Goal: Use online tool/utility: Utilize a website feature to perform a specific function

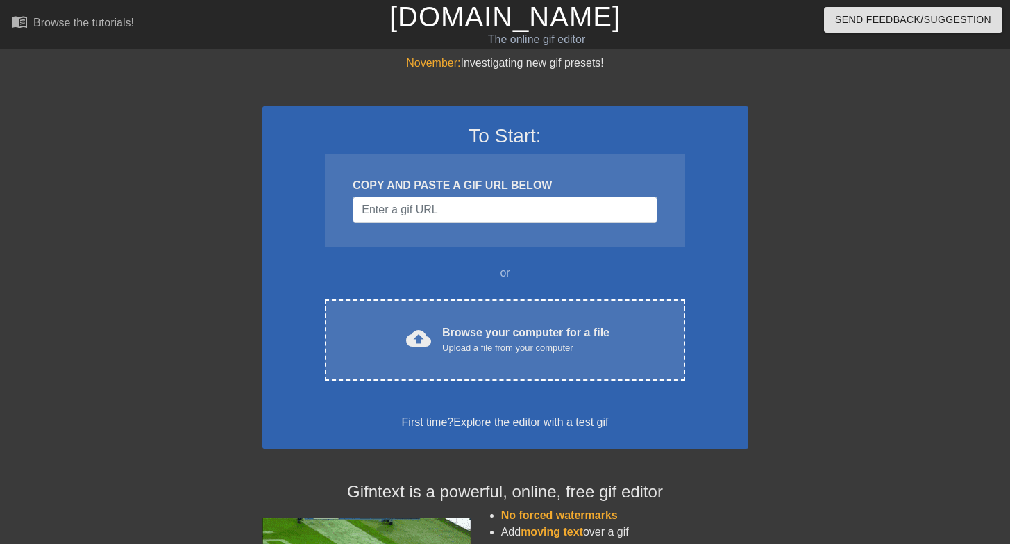
click at [440, 223] on div "COPY AND PASTE A GIF URL BELOW" at bounding box center [505, 199] width 360 height 93
click at [496, 227] on div "COPY AND PASTE A GIF URL BELOW" at bounding box center [505, 199] width 360 height 93
click at [498, 213] on input "Username" at bounding box center [505, 209] width 304 height 26
paste input "[URL][DOMAIN_NAME][DOMAIN_NAME]"
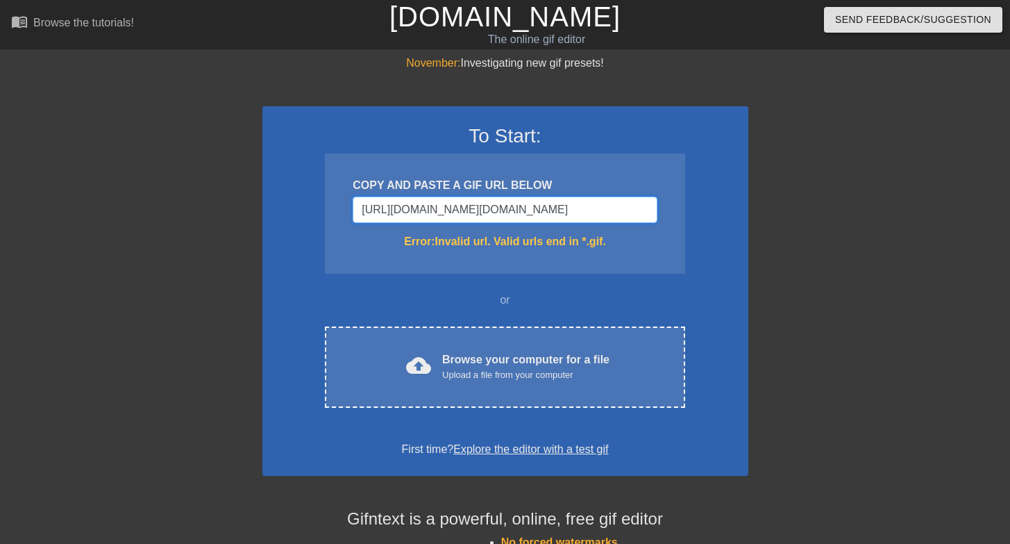
drag, startPoint x: 511, startPoint y: 217, endPoint x: 343, endPoint y: 213, distance: 168.0
click at [305, 217] on div "To Start: COPY AND PASTE A GIF URL BELOW [URL][DOMAIN_NAME][DOMAIN_NAME] Error:…" at bounding box center [505, 290] width 486 height 369
click at [548, 204] on input "[URL][DOMAIN_NAME][DOMAIN_NAME]" at bounding box center [505, 209] width 304 height 26
drag, startPoint x: 395, startPoint y: 208, endPoint x: 331, endPoint y: 207, distance: 63.9
click at [331, 207] on div "COPY AND PASTE A GIF URL BELOW [URL][DOMAIN_NAME][DOMAIN_NAME] Error: Invalid u…" at bounding box center [505, 213] width 360 height 120
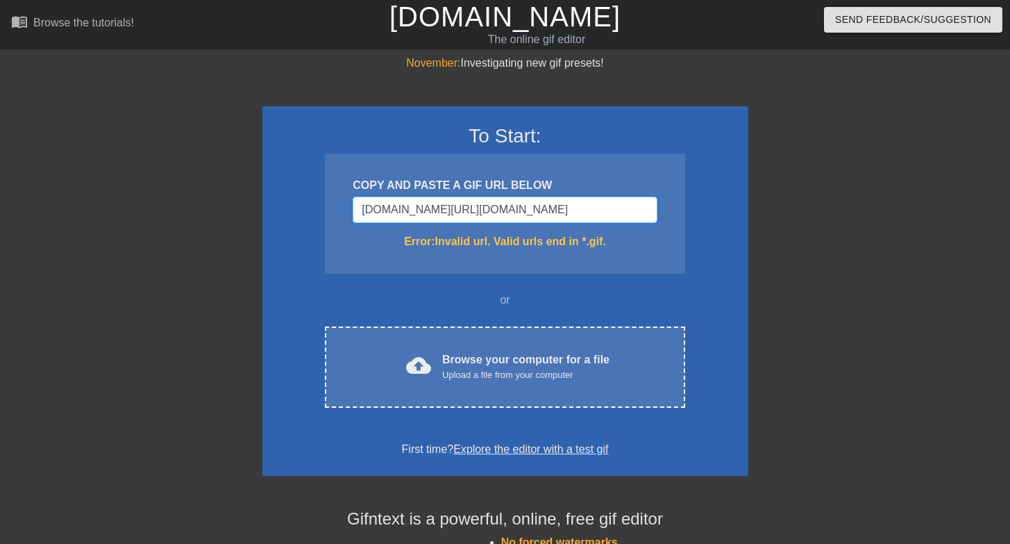
type input "[DOMAIN_NAME][URL][DOMAIN_NAME]"
click at [601, 245] on div "Error: Invalid url. Valid urls end in *.gif." at bounding box center [505, 241] width 304 height 17
drag, startPoint x: 558, startPoint y: 203, endPoint x: 741, endPoint y: 205, distance: 183.3
click at [741, 205] on div "To Start: COPY AND PASTE A GIF URL BELOW [DOMAIN_NAME][URL][DOMAIN_NAME] Error:…" at bounding box center [505, 290] width 486 height 369
drag, startPoint x: 513, startPoint y: 217, endPoint x: 841, endPoint y: 212, distance: 327.7
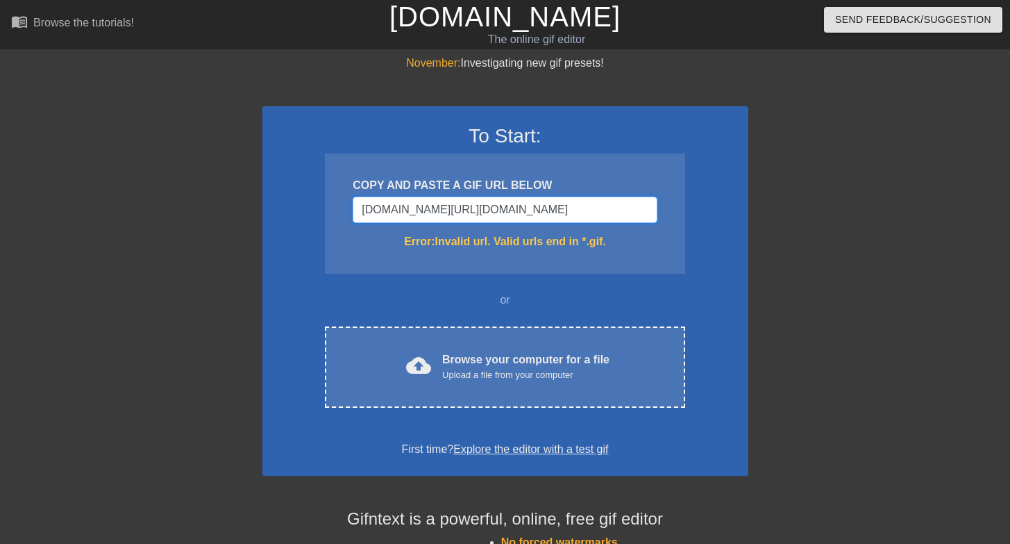
click at [841, 212] on div "November: Investigating new gif presets! To Start: COPY AND PASTE A GIF URL BEL…" at bounding box center [505, 408] width 1010 height 707
click at [475, 212] on input "[DOMAIN_NAME][URL][DOMAIN_NAME]" at bounding box center [505, 209] width 304 height 26
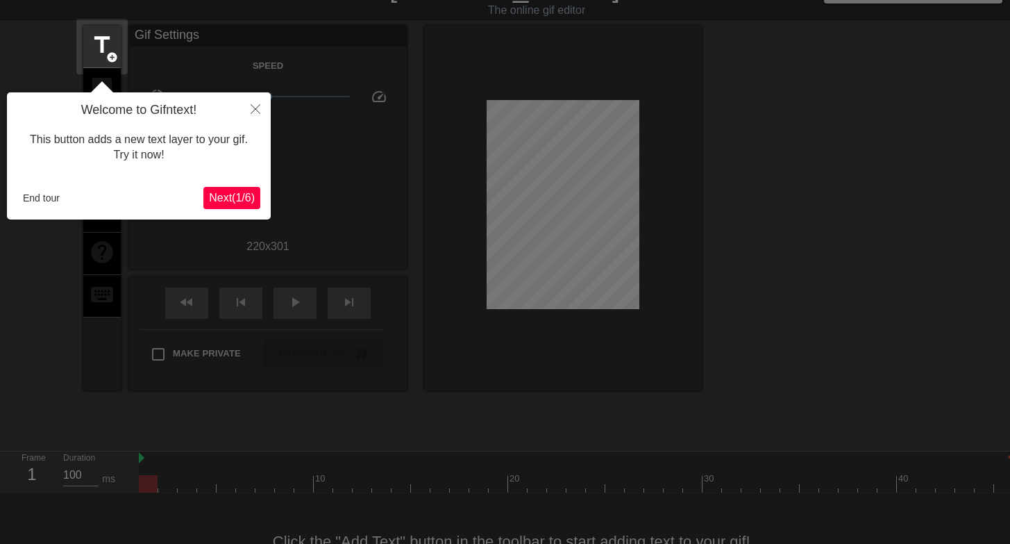
scroll to position [34, 0]
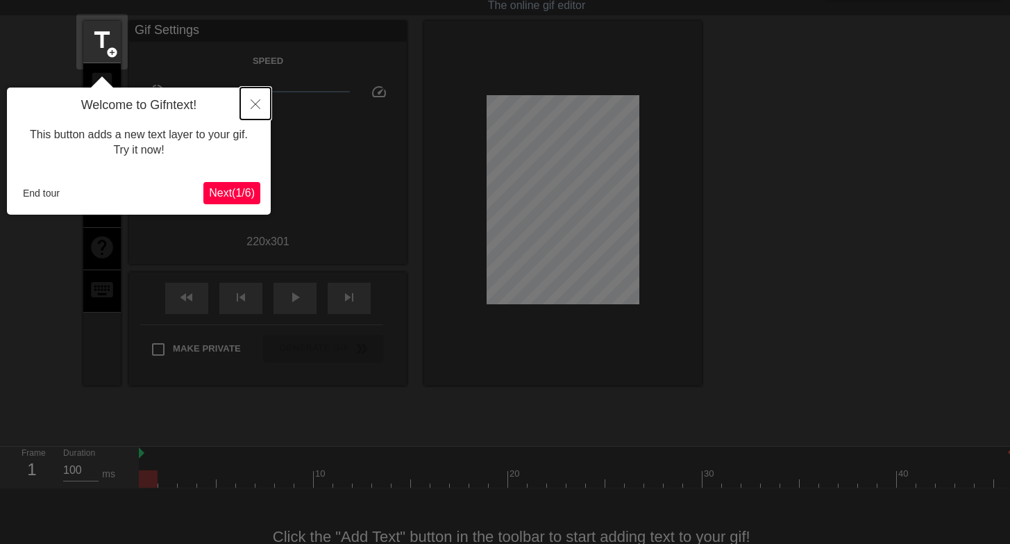
click at [251, 113] on button "Close" at bounding box center [255, 103] width 31 height 32
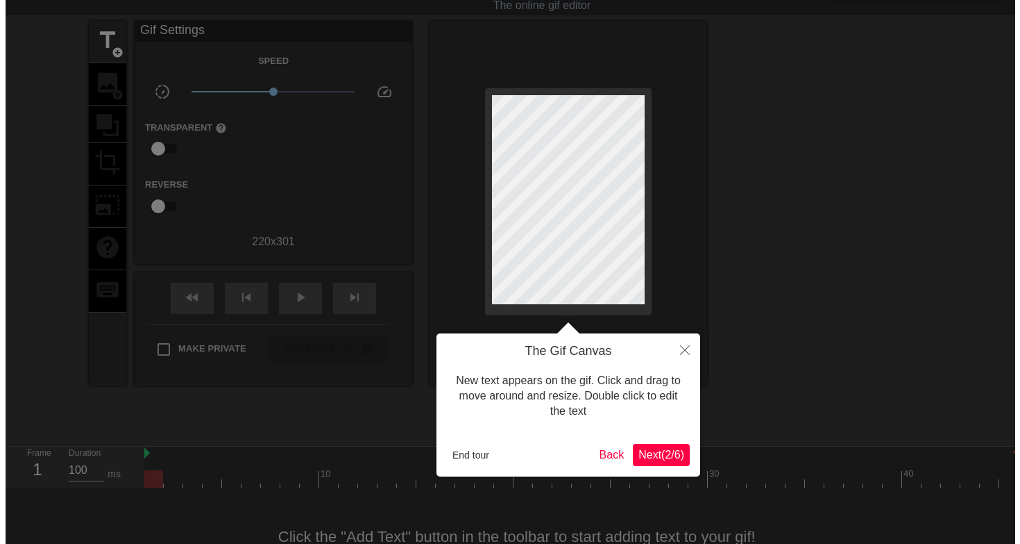
scroll to position [0, 0]
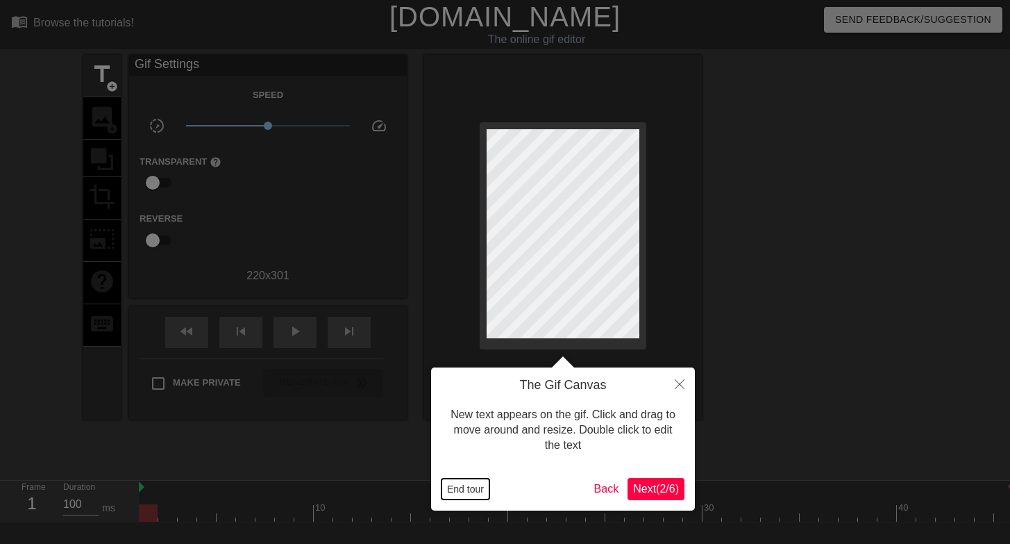
click at [485, 489] on button "End tour" at bounding box center [465, 488] width 48 height 21
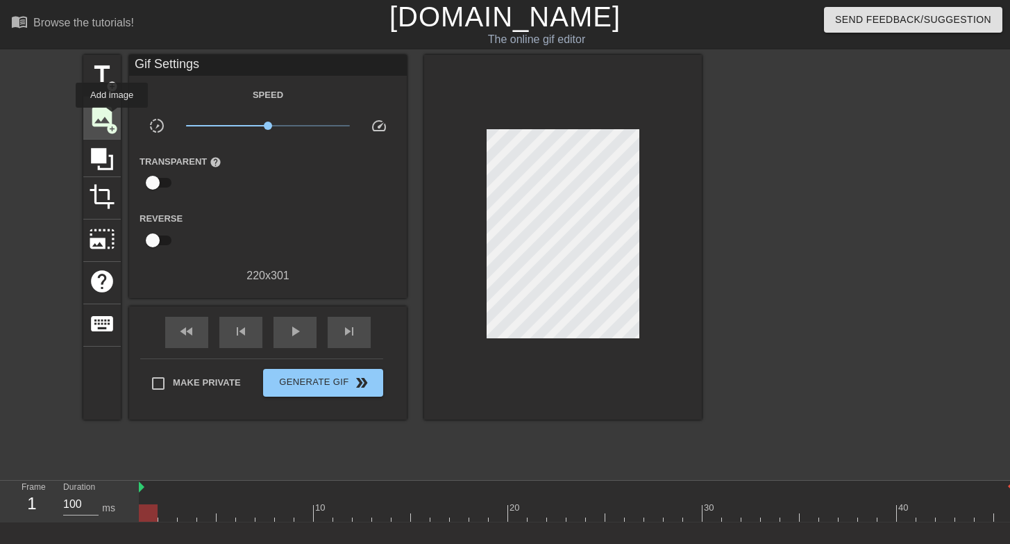
click at [112, 117] on span "image" at bounding box center [102, 116] width 26 height 26
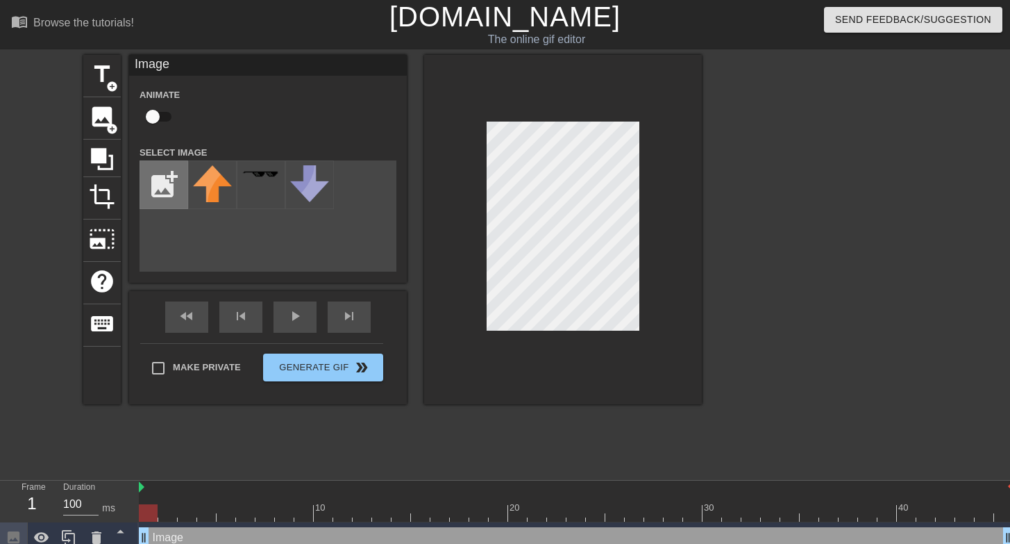
click at [171, 185] on input "file" at bounding box center [163, 184] width 47 height 47
type input "C:\fakepath\Screenshot [DATE] 14.38.22.png"
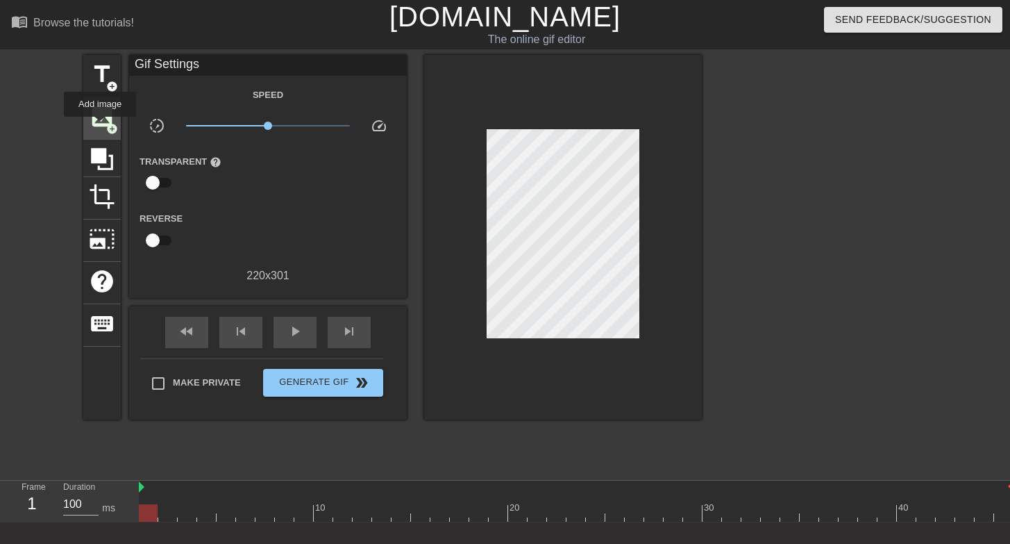
click at [101, 126] on span "image" at bounding box center [102, 116] width 26 height 26
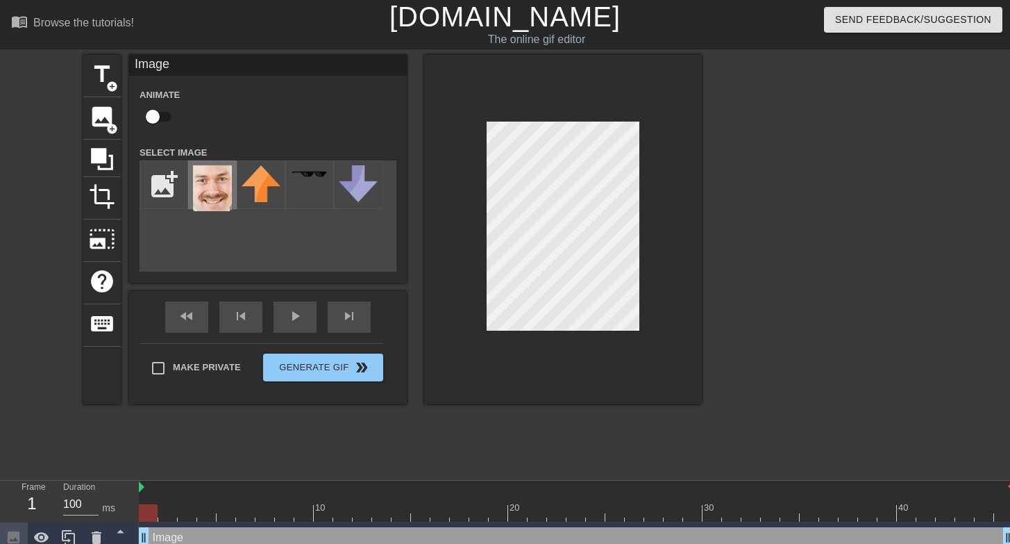
click at [225, 181] on img at bounding box center [212, 188] width 39 height 46
click at [240, 118] on div "Animate" at bounding box center [268, 108] width 278 height 44
click at [158, 112] on input "checkbox" at bounding box center [152, 116] width 79 height 26
checkbox input "true"
click at [469, 429] on div "title add_circle image add_circle crop photo_size_select_large help keyboard Im…" at bounding box center [392, 263] width 618 height 416
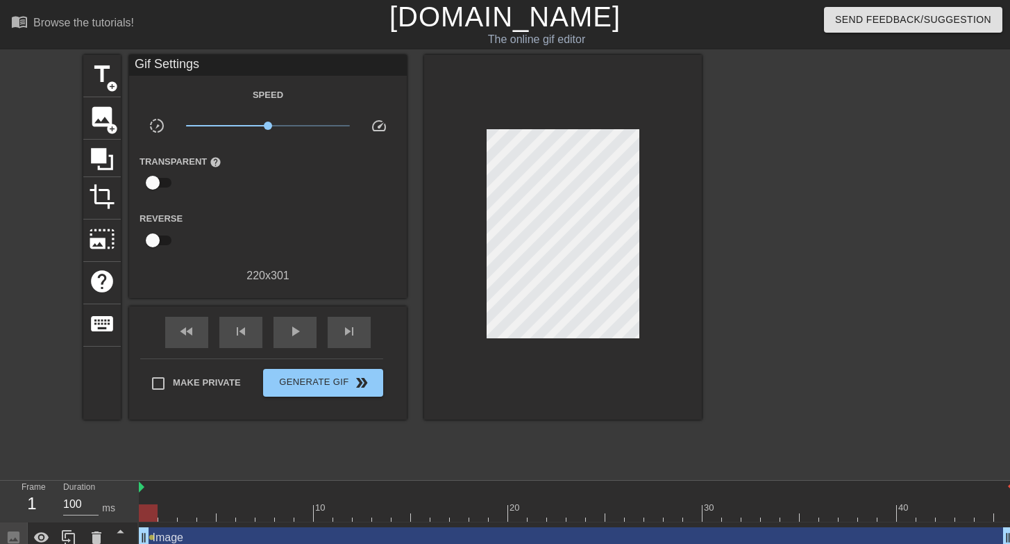
click at [180, 508] on div at bounding box center [576, 512] width 875 height 17
click at [156, 522] on div "Image drag_handle drag_handle lens" at bounding box center [576, 537] width 875 height 31
click at [215, 507] on div at bounding box center [576, 512] width 875 height 17
drag, startPoint x: 215, startPoint y: 507, endPoint x: 122, endPoint y: 526, distance: 95.0
click at [122, 526] on div "Frame 1 Duration 100 ms 10 20 30 40 Image drag_handle drag_handle lens" at bounding box center [505, 516] width 1010 height 73
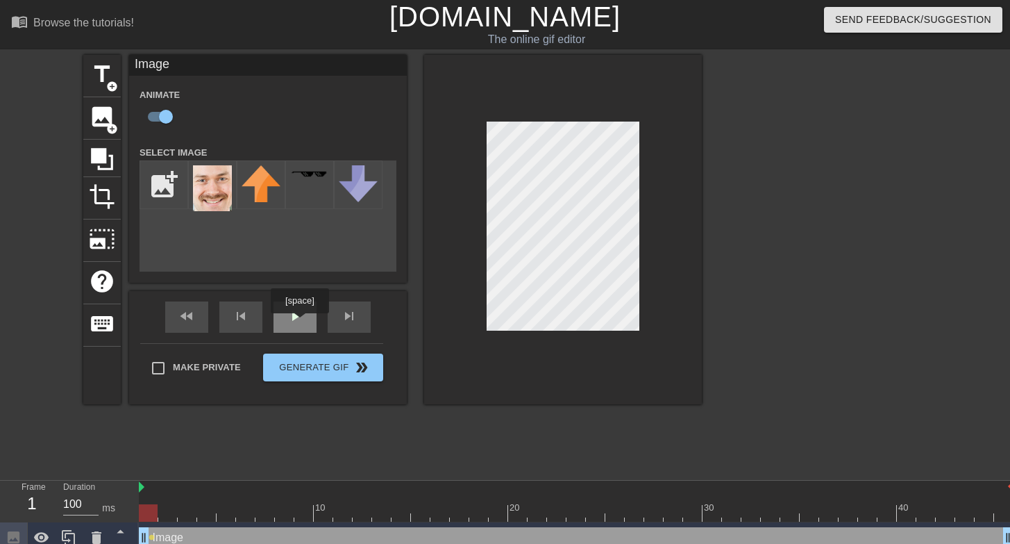
click at [294, 324] on div "play_arrow" at bounding box center [294, 316] width 43 height 31
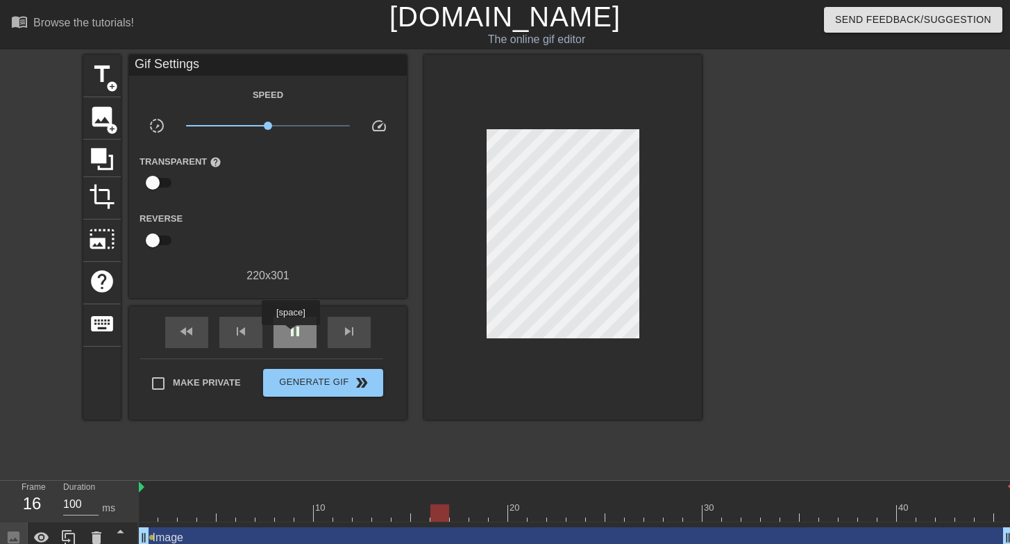
click at [292, 335] on span "pause" at bounding box center [295, 331] width 17 height 17
click at [263, 335] on div "fast_rewind skip_previous play_arrow skip_next" at bounding box center [268, 332] width 226 height 52
click at [351, 323] on span "skip_next" at bounding box center [349, 331] width 17 height 17
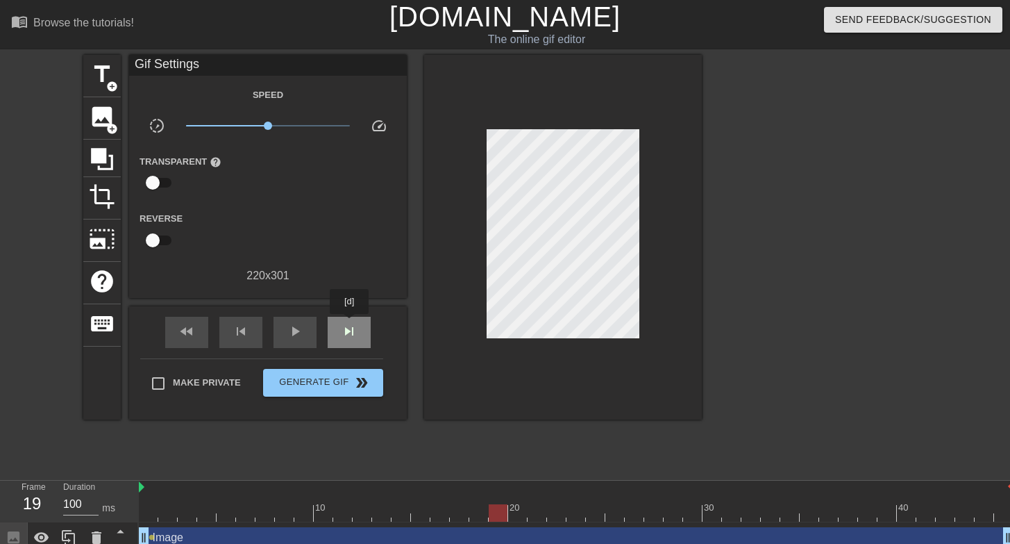
click at [351, 323] on span "skip_next" at bounding box center [349, 331] width 17 height 17
click at [184, 340] on div "fast_rewind" at bounding box center [186, 332] width 43 height 31
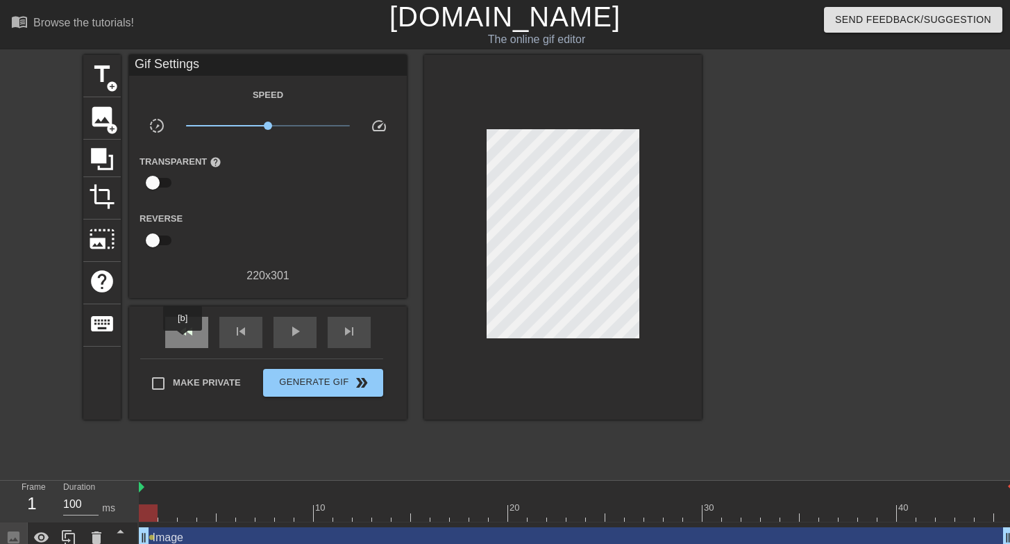
click at [184, 340] on div "fast_rewind" at bounding box center [186, 332] width 43 height 31
click at [151, 534] on span "lens" at bounding box center [152, 537] width 6 height 6
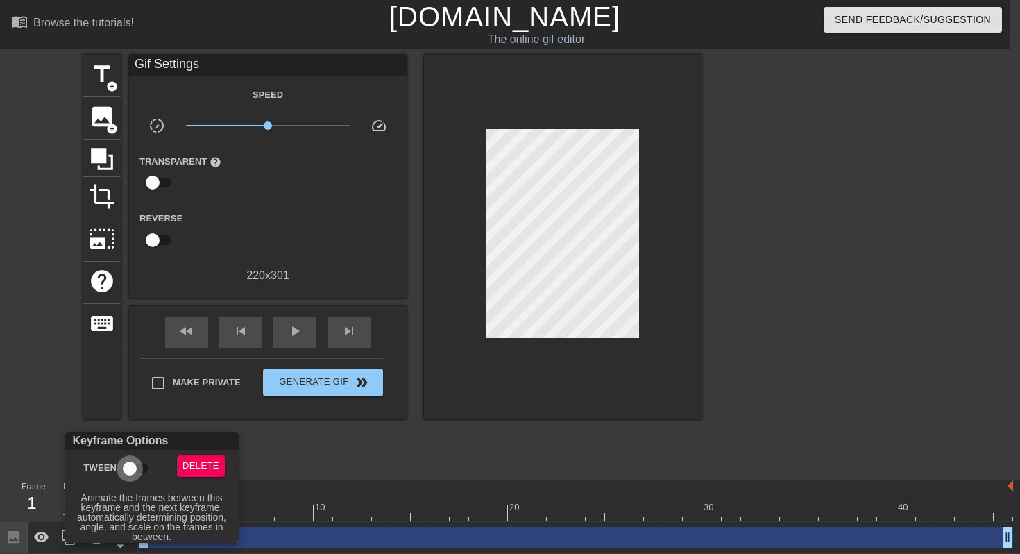
click at [132, 462] on input "Tween" at bounding box center [129, 468] width 79 height 26
checkbox input "true"
click at [339, 467] on div at bounding box center [510, 277] width 1020 height 554
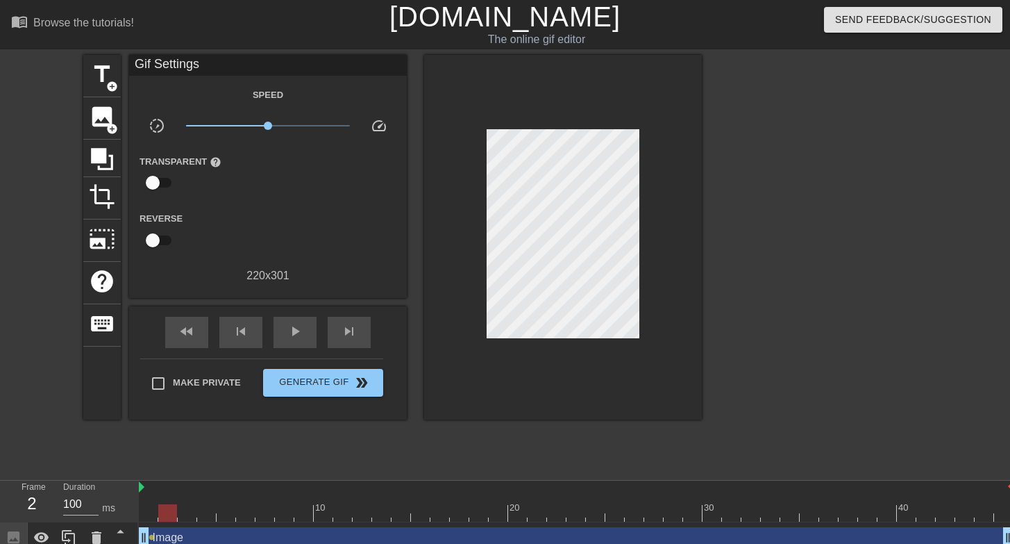
click at [160, 519] on div at bounding box center [167, 512] width 19 height 17
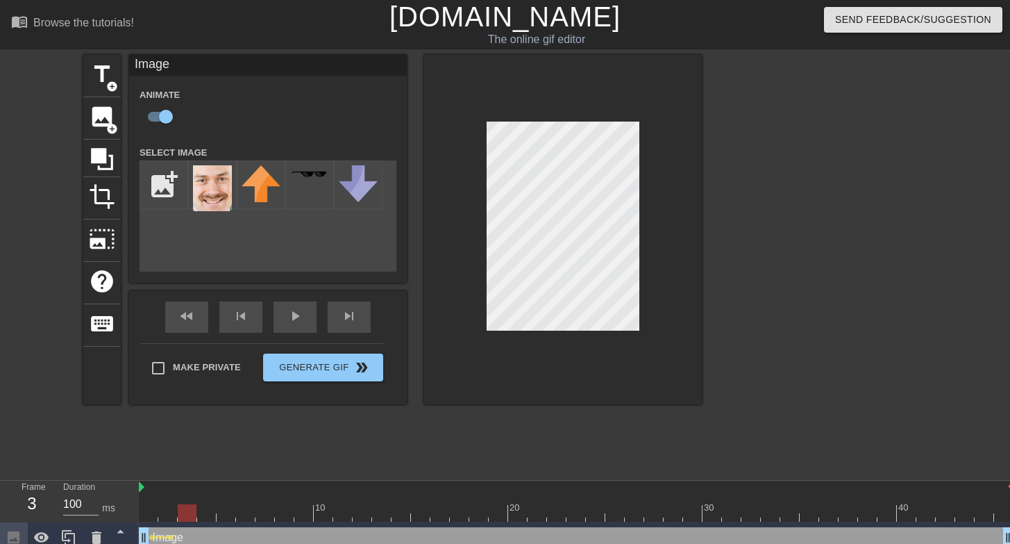
drag, startPoint x: 169, startPoint y: 512, endPoint x: 180, endPoint y: 511, distance: 11.8
click at [180, 511] on div at bounding box center [187, 512] width 19 height 17
drag, startPoint x: 187, startPoint y: 512, endPoint x: 238, endPoint y: 510, distance: 51.4
click at [238, 510] on div at bounding box center [245, 512] width 19 height 17
drag, startPoint x: 248, startPoint y: 512, endPoint x: 262, endPoint y: 512, distance: 13.9
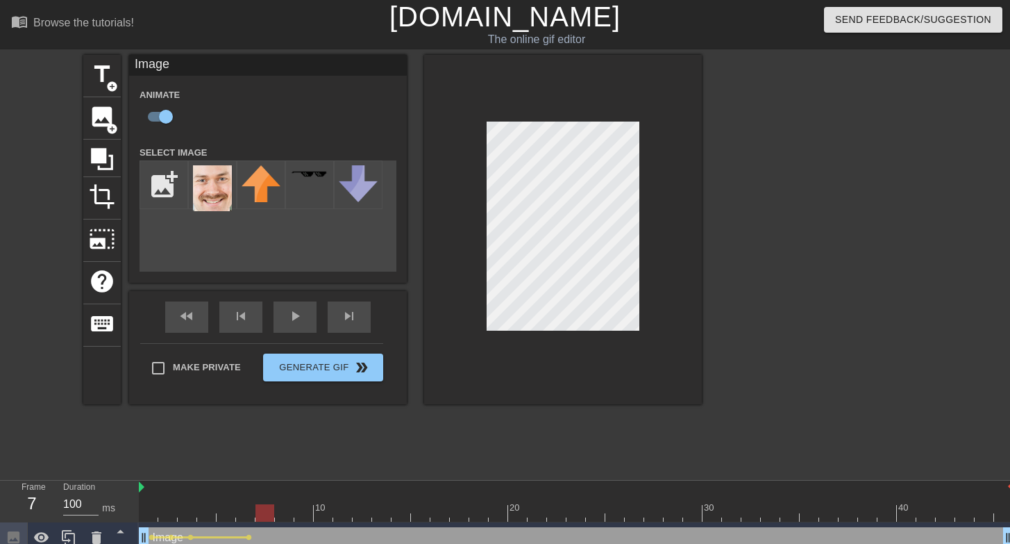
click at [262, 512] on div at bounding box center [264, 512] width 19 height 17
drag, startPoint x: 262, startPoint y: 514, endPoint x: 281, endPoint y: 512, distance: 19.5
click at [281, 512] on div at bounding box center [284, 512] width 19 height 17
click at [296, 510] on div at bounding box center [303, 512] width 19 height 17
drag, startPoint x: 307, startPoint y: 509, endPoint x: 317, endPoint y: 509, distance: 9.7
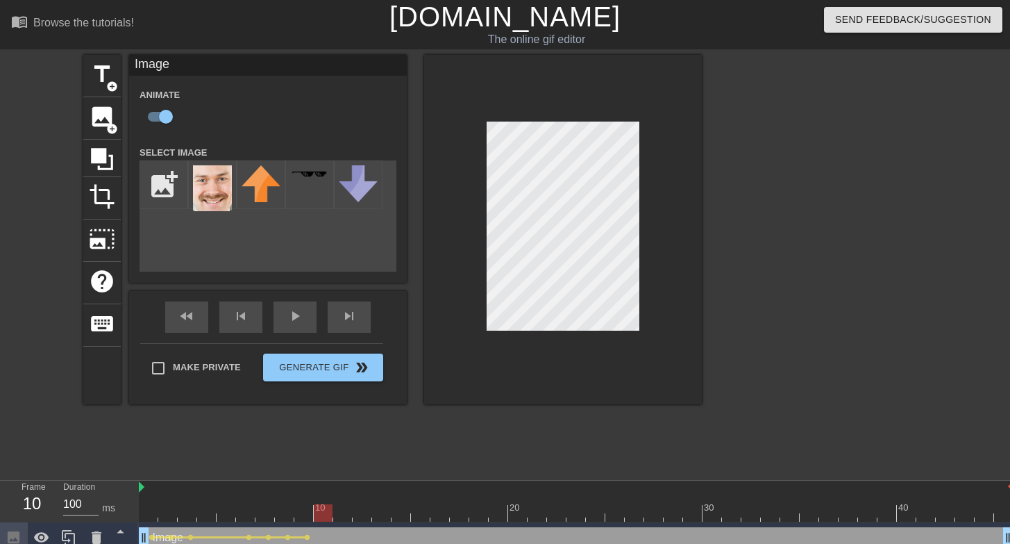
click at [317, 509] on div at bounding box center [323, 512] width 19 height 17
drag, startPoint x: 321, startPoint y: 514, endPoint x: 310, endPoint y: 516, distance: 11.3
click at [294, 516] on div at bounding box center [284, 512] width 19 height 17
drag, startPoint x: 298, startPoint y: 512, endPoint x: 320, endPoint y: 512, distance: 21.5
click at [320, 512] on div at bounding box center [323, 512] width 19 height 17
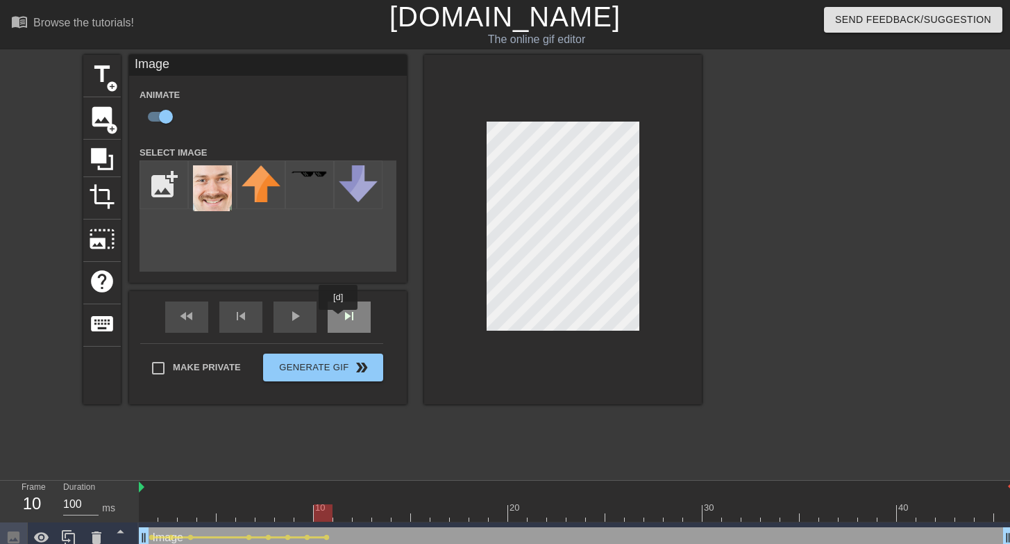
click at [339, 319] on div "skip_next" at bounding box center [349, 316] width 43 height 31
click at [344, 323] on span "skip_next" at bounding box center [349, 316] width 17 height 17
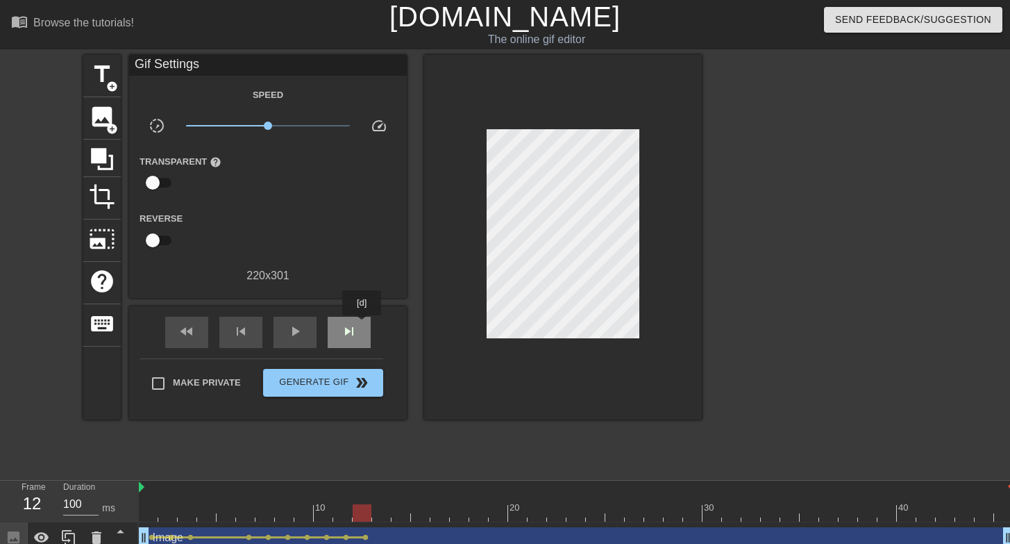
click at [363, 325] on div "skip_next" at bounding box center [349, 332] width 43 height 31
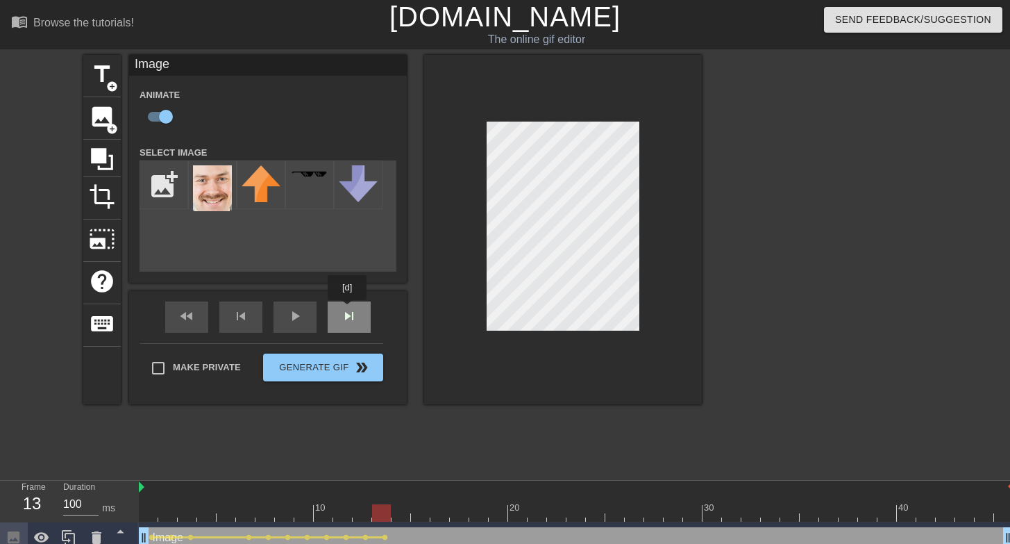
click at [346, 312] on div "fast_rewind skip_previous play_arrow skip_next" at bounding box center [268, 317] width 226 height 52
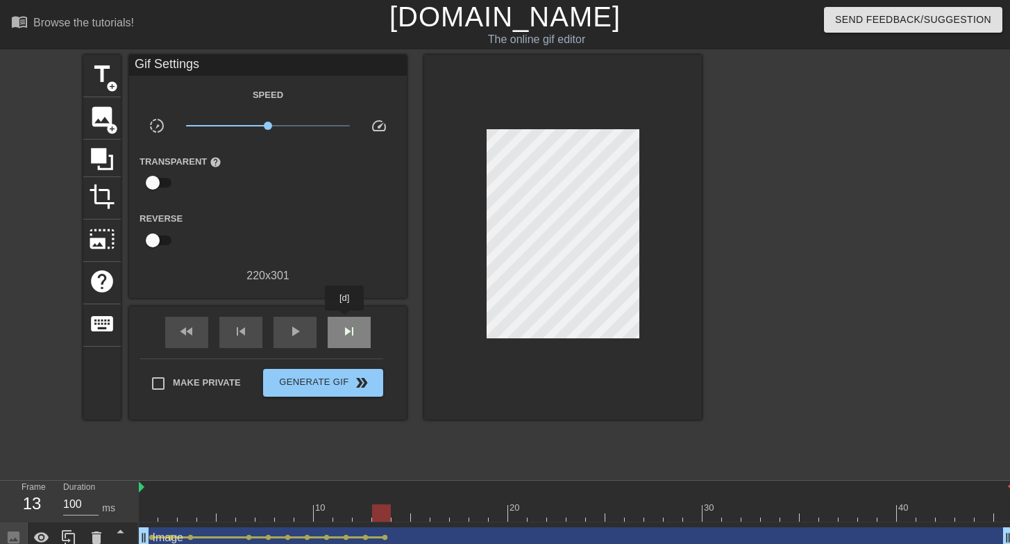
click at [346, 321] on div "skip_next" at bounding box center [349, 332] width 43 height 31
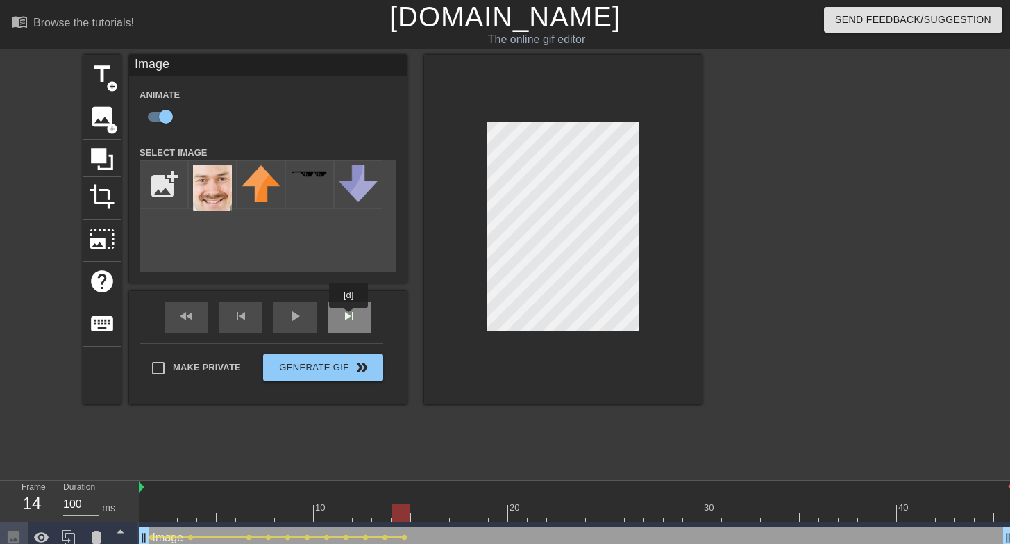
click at [350, 317] on div "skip_next" at bounding box center [349, 316] width 43 height 31
click at [335, 318] on div "skip_next" at bounding box center [349, 316] width 43 height 31
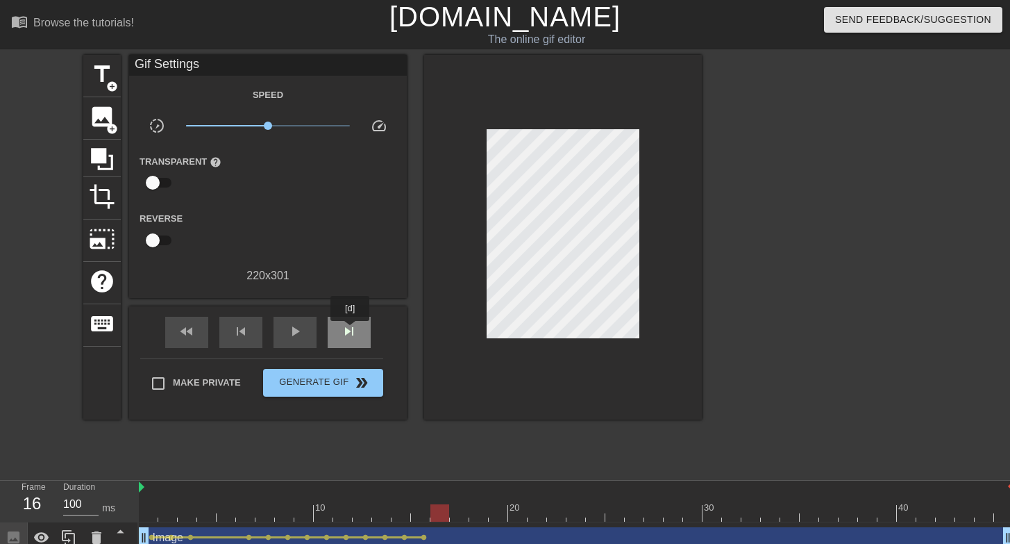
click at [351, 330] on span "skip_next" at bounding box center [349, 331] width 17 height 17
click at [351, 323] on span "skip_next" at bounding box center [349, 331] width 17 height 17
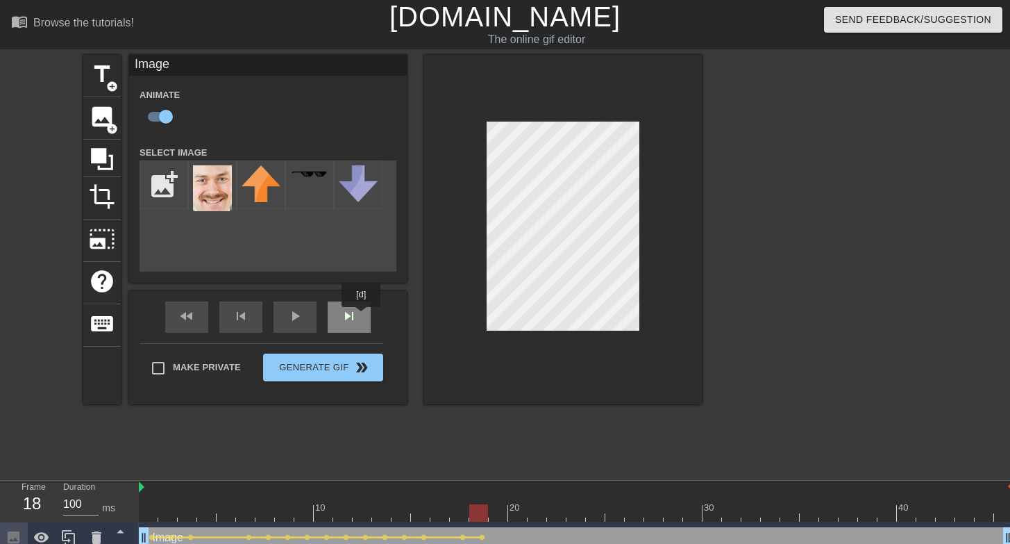
click at [360, 317] on div "skip_next" at bounding box center [349, 316] width 43 height 31
click at [335, 316] on div "skip_next" at bounding box center [349, 316] width 43 height 31
click at [350, 320] on div "skip_next" at bounding box center [349, 316] width 43 height 31
click at [345, 315] on div "fast_rewind skip_previous play_arrow skip_next" at bounding box center [268, 317] width 226 height 52
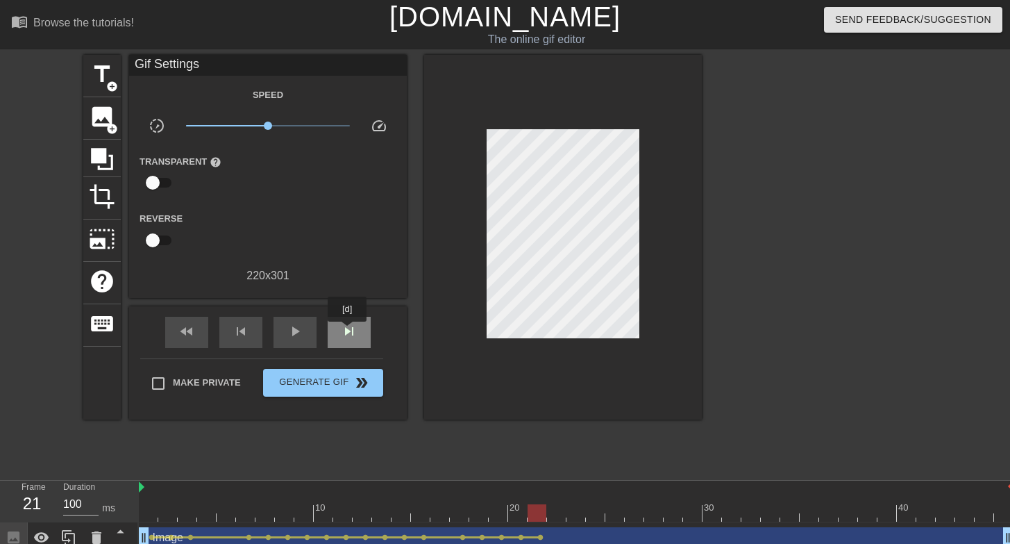
click at [348, 332] on span "skip_next" at bounding box center [349, 331] width 17 height 17
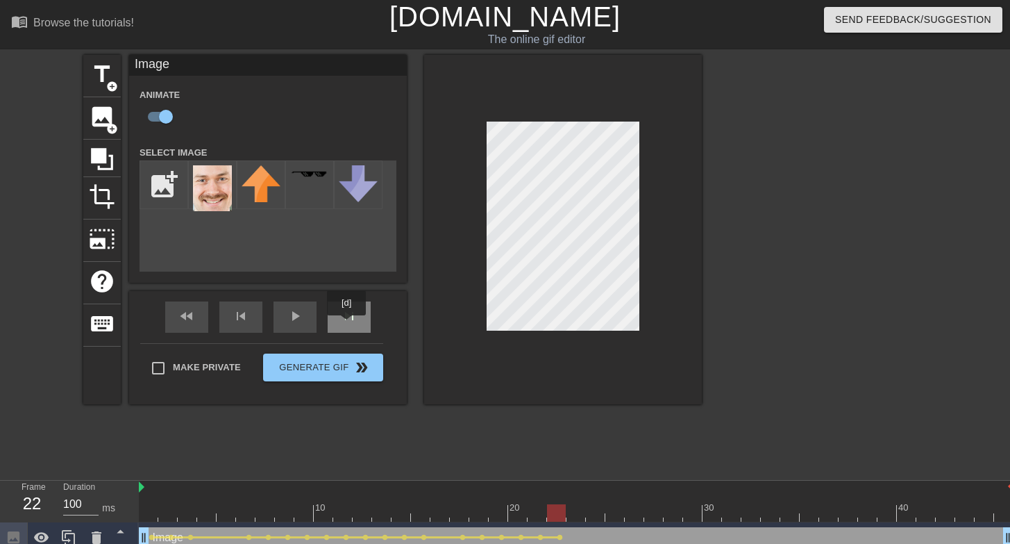
click at [348, 325] on div "skip_next" at bounding box center [349, 316] width 43 height 31
click at [352, 312] on div "fast_rewind skip_previous play_arrow skip_next" at bounding box center [268, 317] width 226 height 52
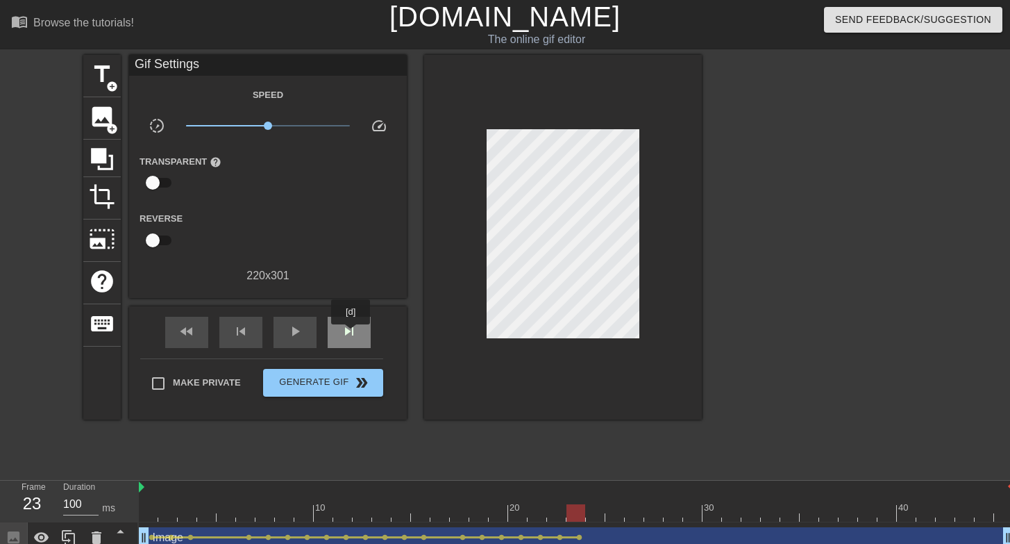
click at [352, 334] on span "skip_next" at bounding box center [349, 331] width 17 height 17
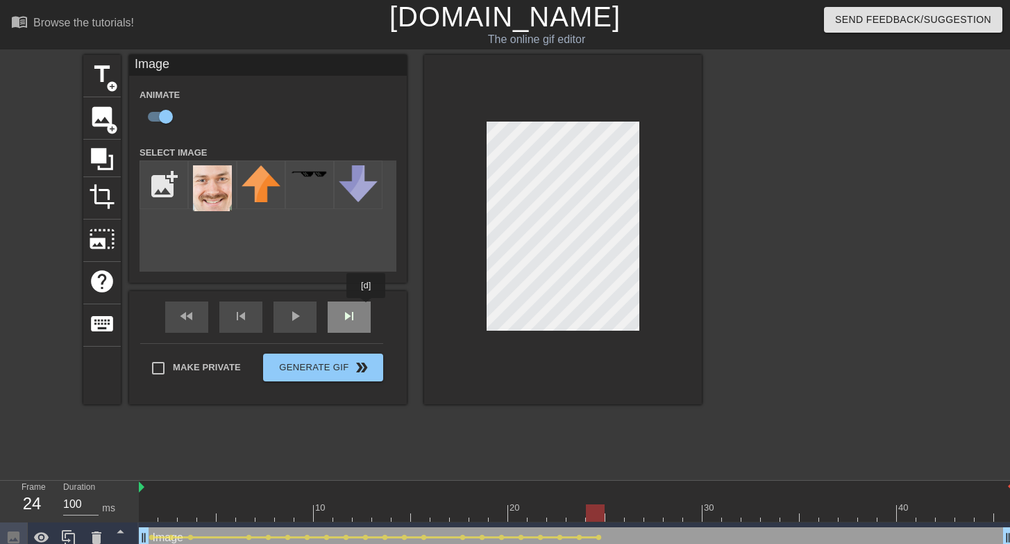
click at [364, 310] on div "fast_rewind skip_previous play_arrow skip_next" at bounding box center [268, 317] width 226 height 52
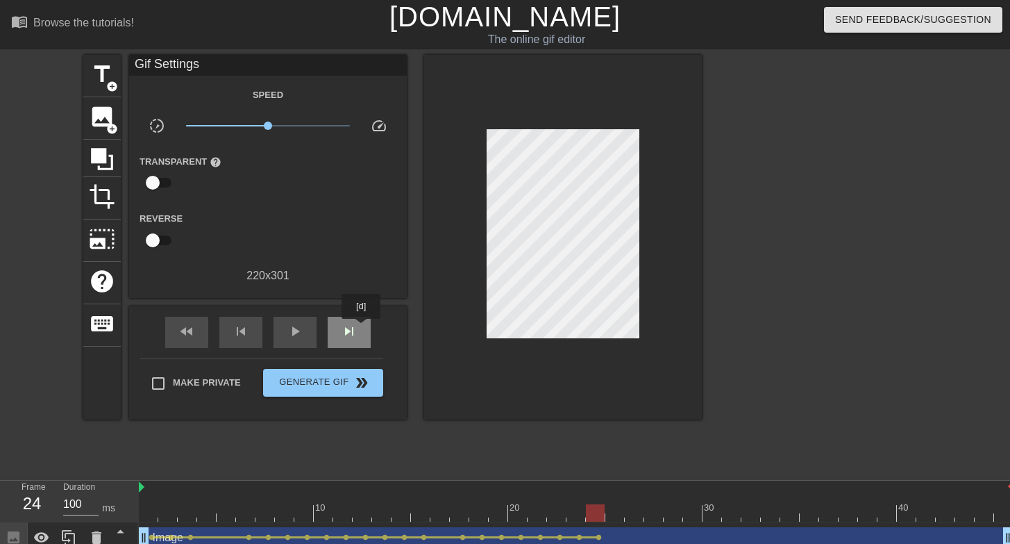
click at [362, 328] on div "skip_next" at bounding box center [349, 332] width 43 height 31
click at [360, 322] on div "skip_next" at bounding box center [349, 332] width 43 height 31
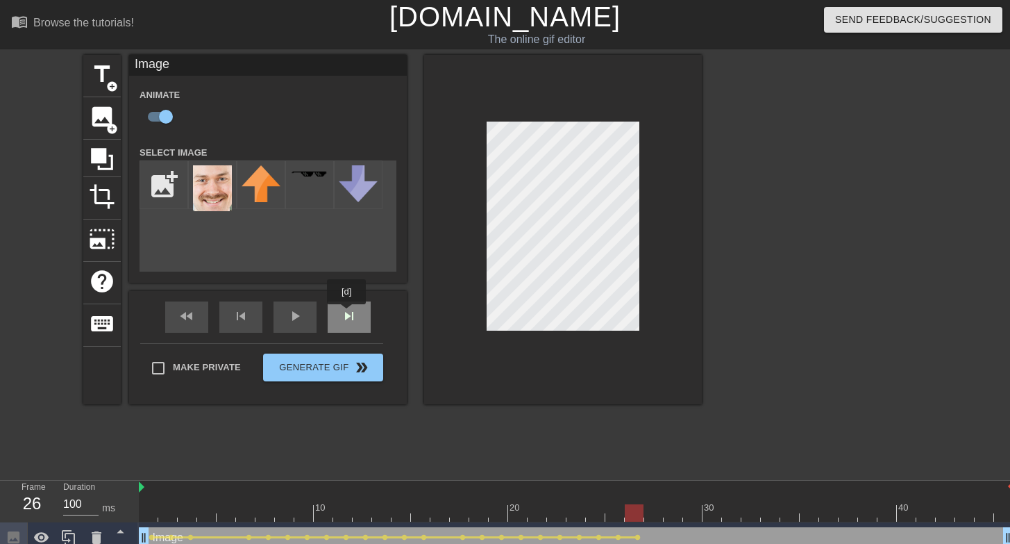
click at [348, 314] on div "fast_rewind skip_previous play_arrow skip_next" at bounding box center [268, 317] width 226 height 52
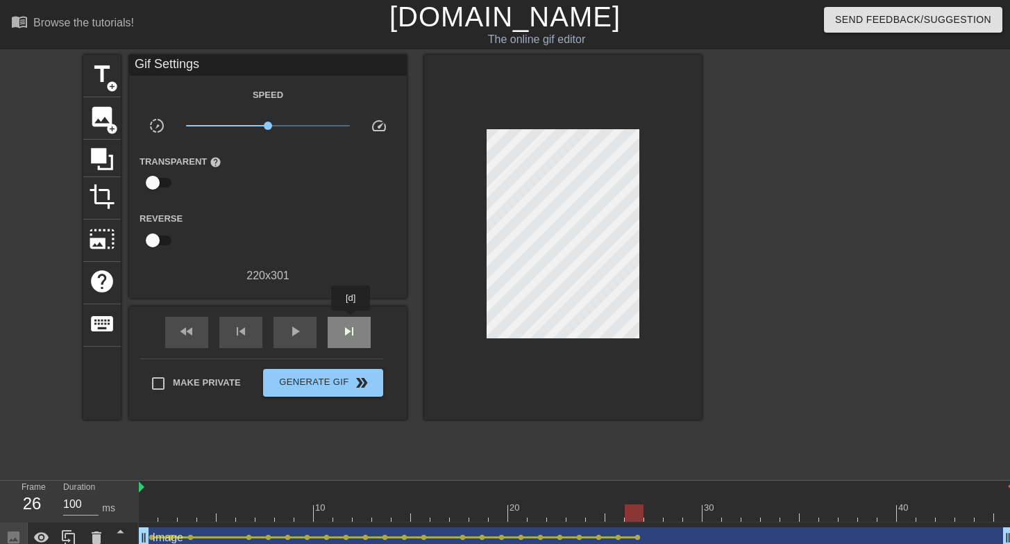
click at [351, 321] on div "skip_next" at bounding box center [349, 332] width 43 height 31
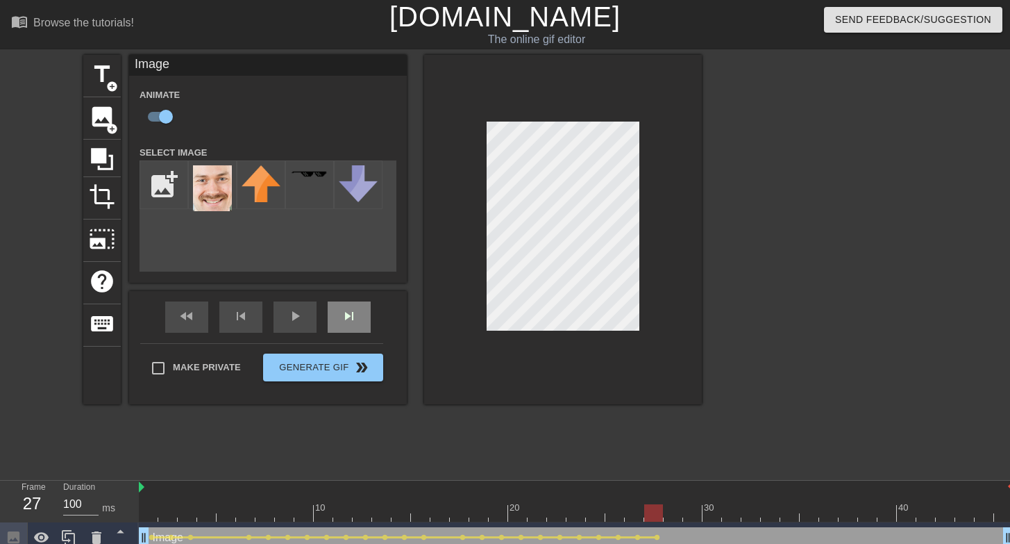
click at [359, 323] on div "skip_next" at bounding box center [349, 316] width 43 height 31
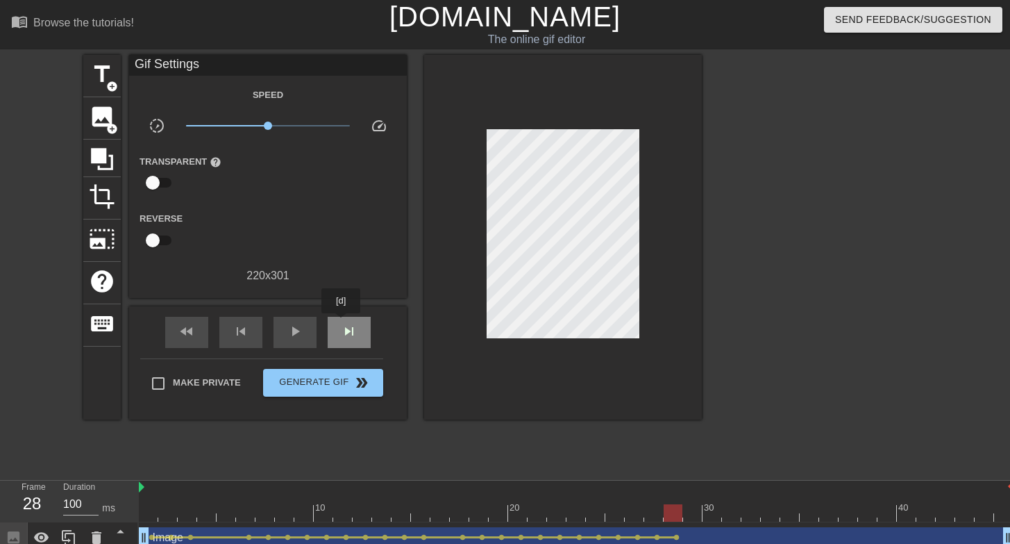
click at [342, 323] on span "skip_next" at bounding box center [349, 331] width 17 height 17
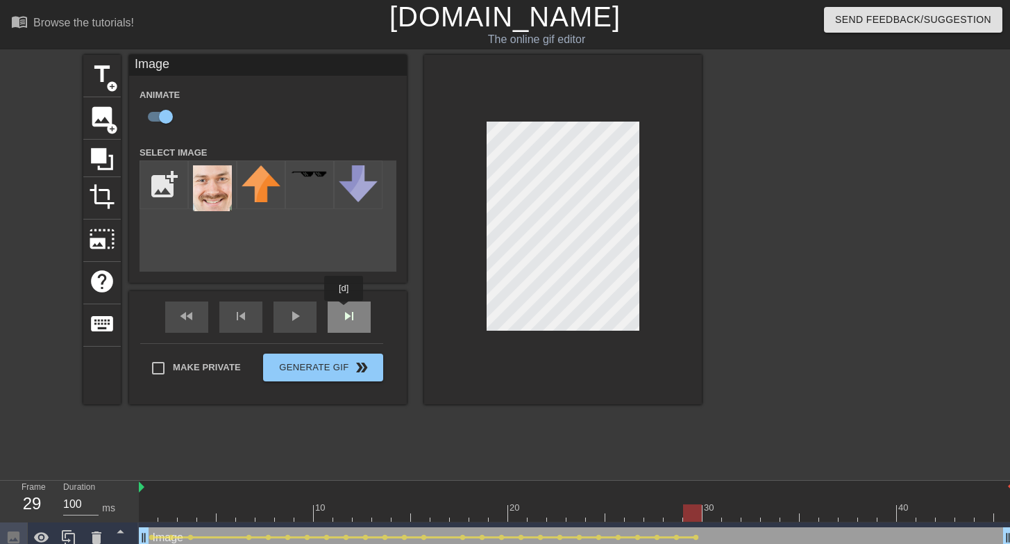
click at [344, 311] on div "fast_rewind skip_previous play_arrow skip_next" at bounding box center [268, 317] width 226 height 52
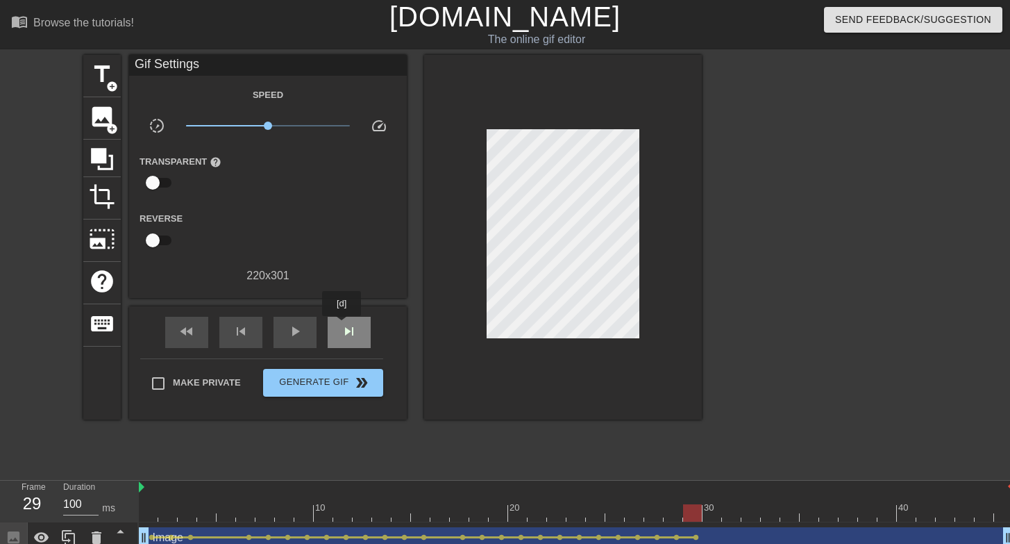
click at [343, 326] on span "skip_next" at bounding box center [349, 331] width 17 height 17
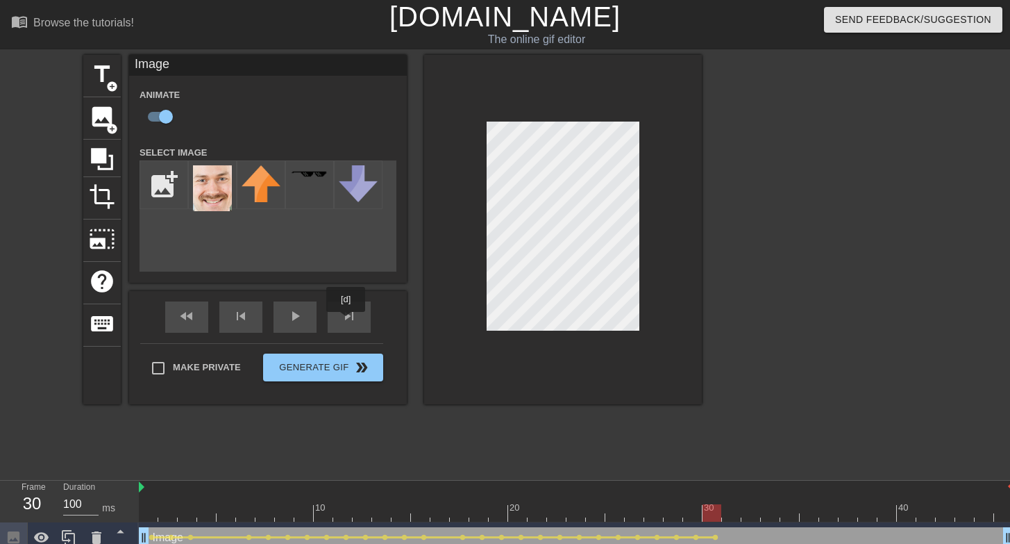
drag, startPoint x: 346, startPoint y: 321, endPoint x: 389, endPoint y: 301, distance: 47.5
click at [346, 321] on div "skip_next" at bounding box center [349, 316] width 43 height 31
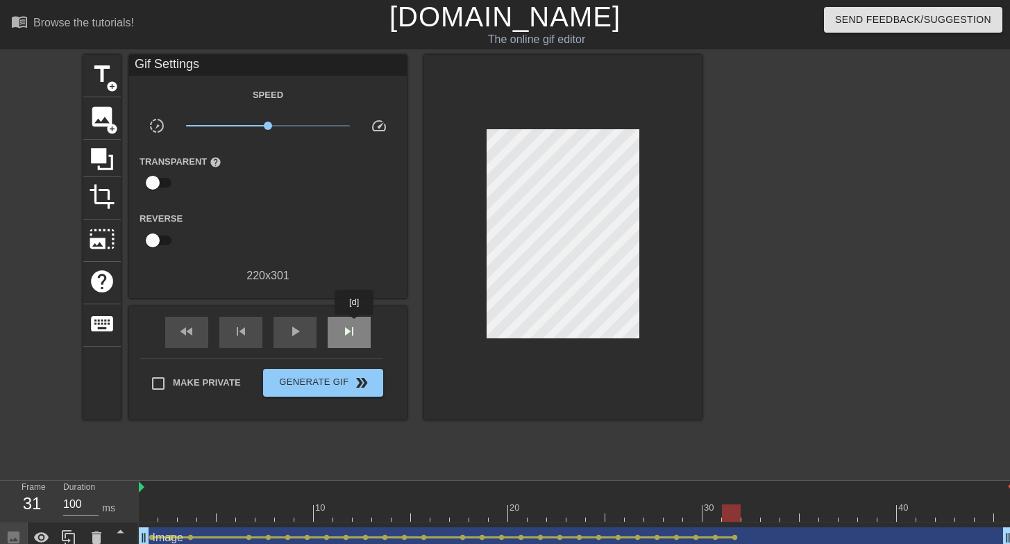
click at [355, 324] on div "skip_next" at bounding box center [349, 332] width 43 height 31
click at [347, 314] on div "fast_rewind skip_previous play_arrow skip_next" at bounding box center [268, 332] width 226 height 52
click at [355, 324] on span "skip_next" at bounding box center [349, 331] width 17 height 17
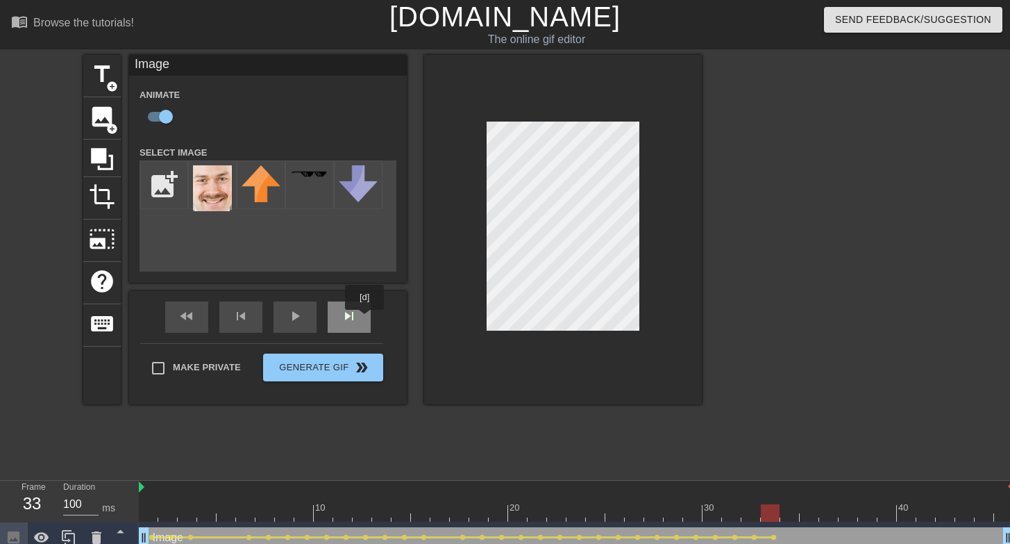
click at [353, 317] on div "skip_next" at bounding box center [349, 316] width 43 height 31
click at [355, 314] on div "fast_rewind skip_previous play_arrow skip_next" at bounding box center [268, 317] width 226 height 52
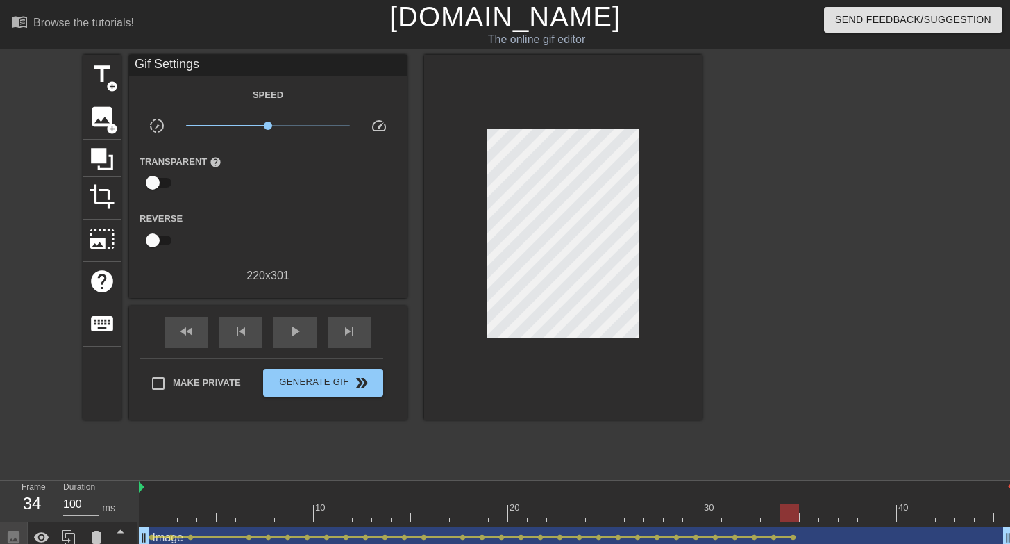
click at [326, 332] on div "fast_rewind skip_previous play_arrow skip_next" at bounding box center [268, 332] width 226 height 52
click at [331, 331] on div "skip_next" at bounding box center [349, 332] width 43 height 31
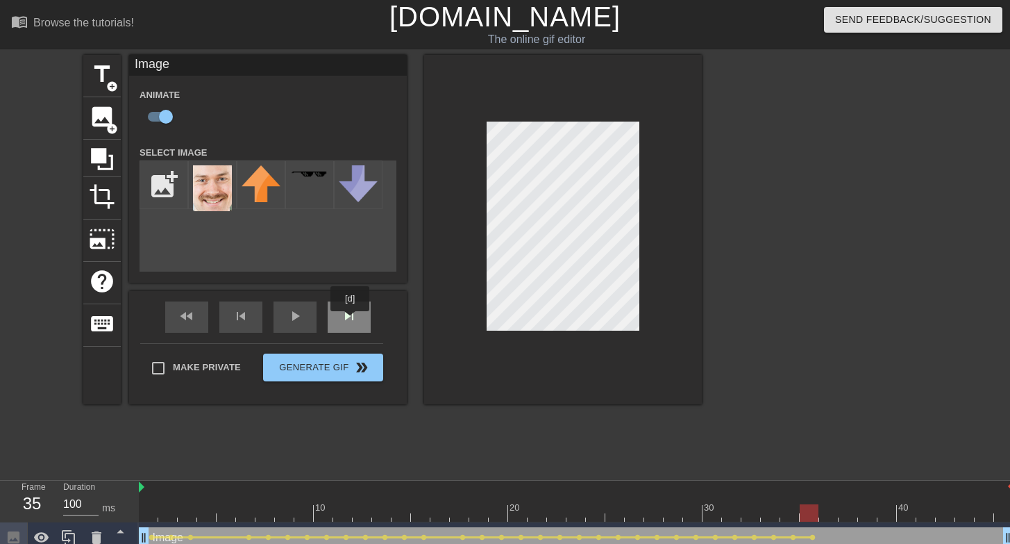
click at [351, 320] on div "skip_next" at bounding box center [349, 316] width 43 height 31
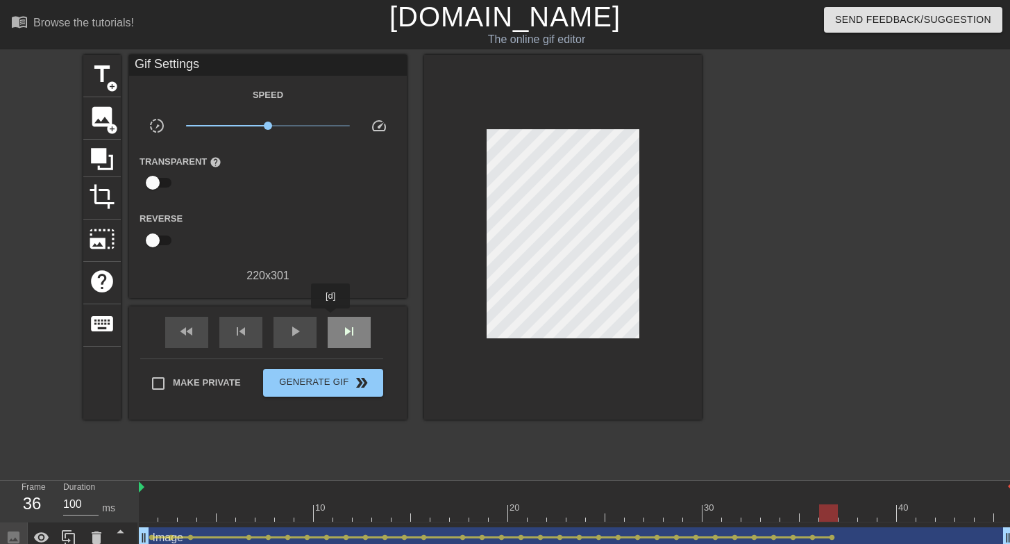
click at [332, 318] on div "skip_next" at bounding box center [349, 332] width 43 height 31
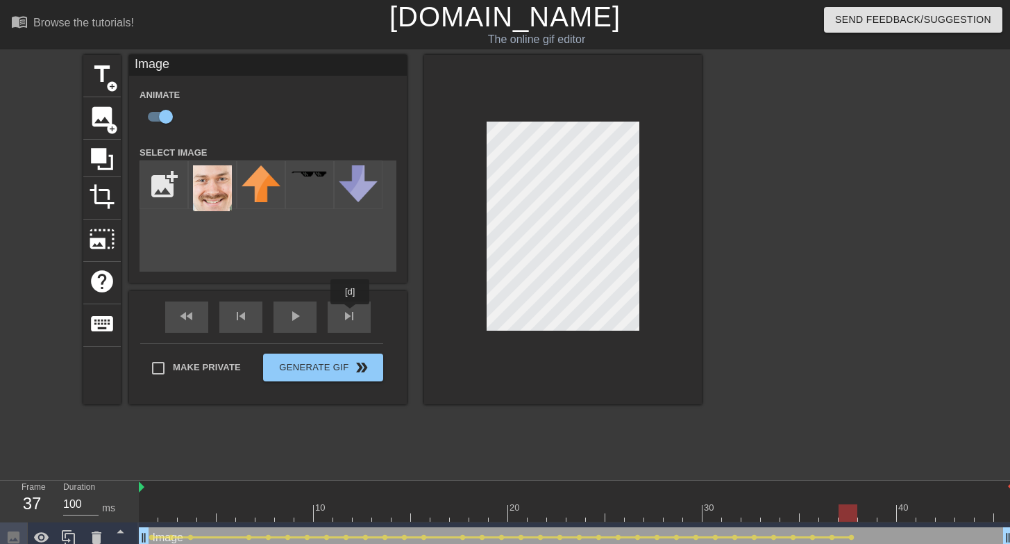
click at [351, 314] on div "fast_rewind skip_previous play_arrow skip_next" at bounding box center [268, 317] width 226 height 52
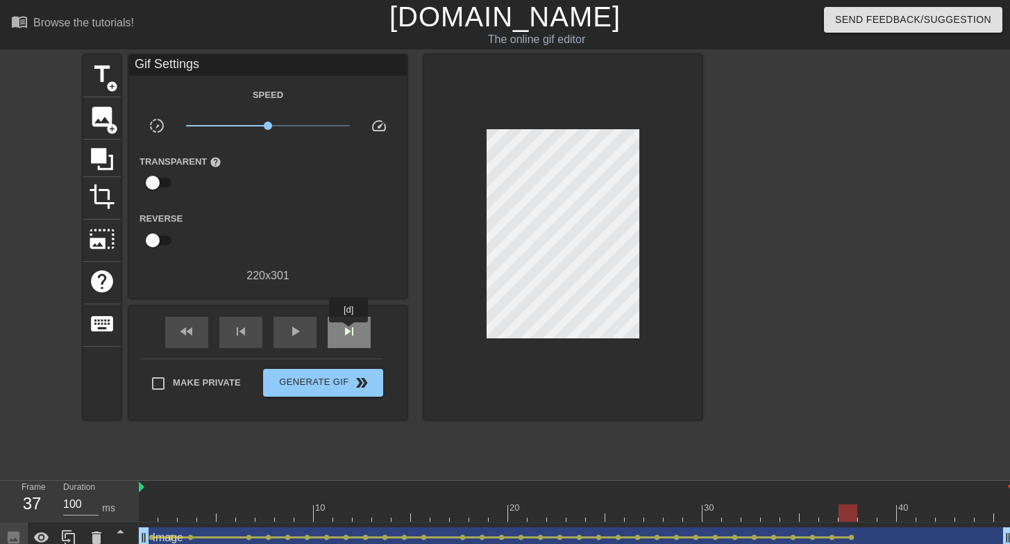
click at [349, 332] on span "skip_next" at bounding box center [349, 331] width 17 height 17
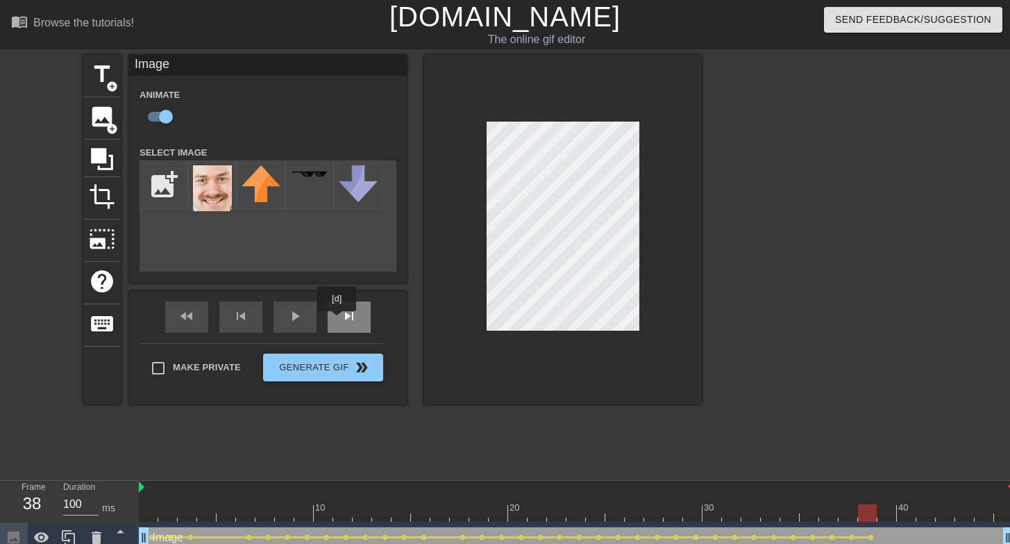
click at [339, 320] on div "skip_next" at bounding box center [349, 316] width 43 height 31
click at [340, 313] on div "fast_rewind skip_previous play_arrow skip_next" at bounding box center [268, 317] width 226 height 52
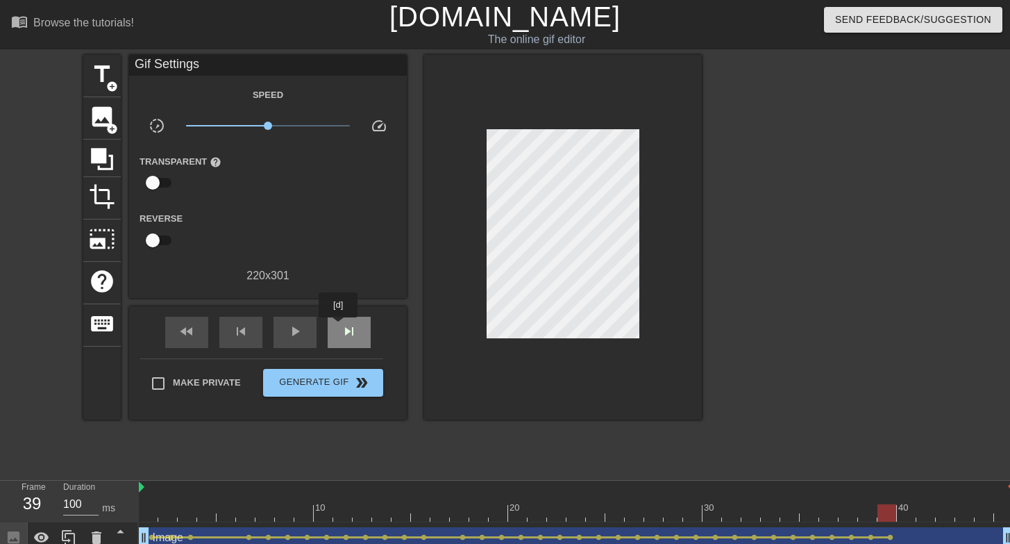
click at [346, 326] on span "skip_next" at bounding box center [349, 331] width 17 height 17
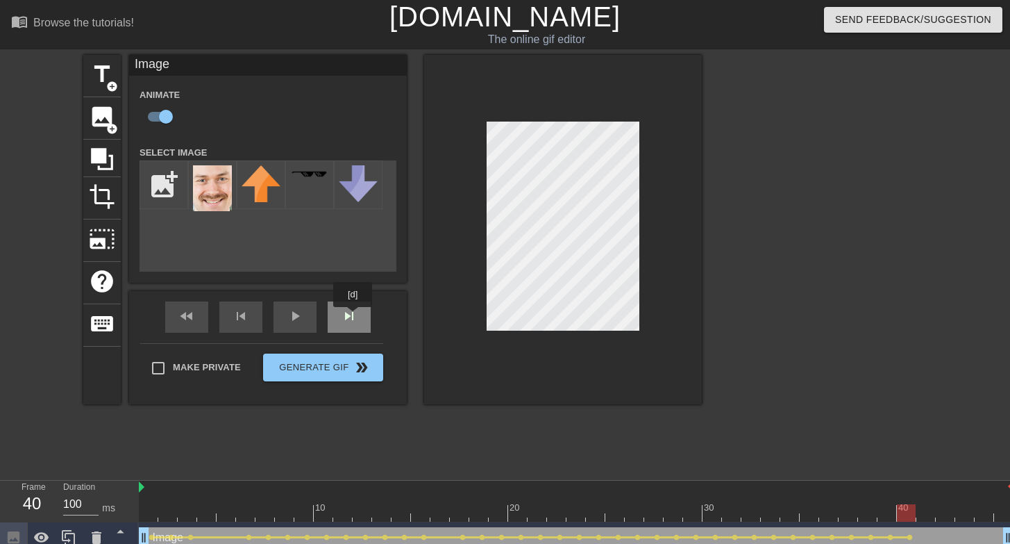
click at [354, 317] on div "skip_next" at bounding box center [349, 316] width 43 height 31
drag, startPoint x: 346, startPoint y: 316, endPoint x: 393, endPoint y: 299, distance: 49.4
click at [346, 316] on div "skip_next" at bounding box center [349, 316] width 43 height 31
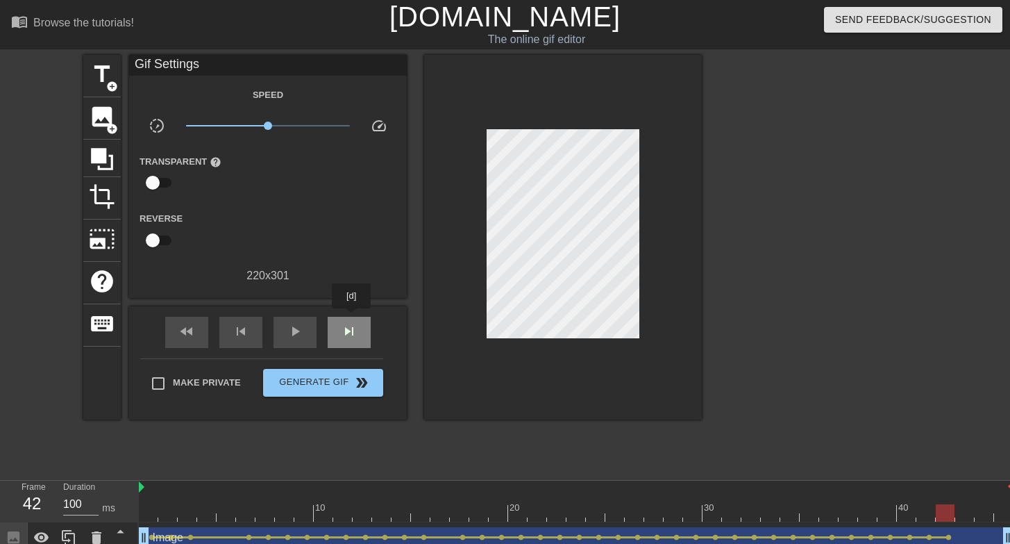
click at [353, 318] on div "skip_next" at bounding box center [349, 332] width 43 height 31
click at [349, 324] on span "skip_next" at bounding box center [349, 331] width 17 height 17
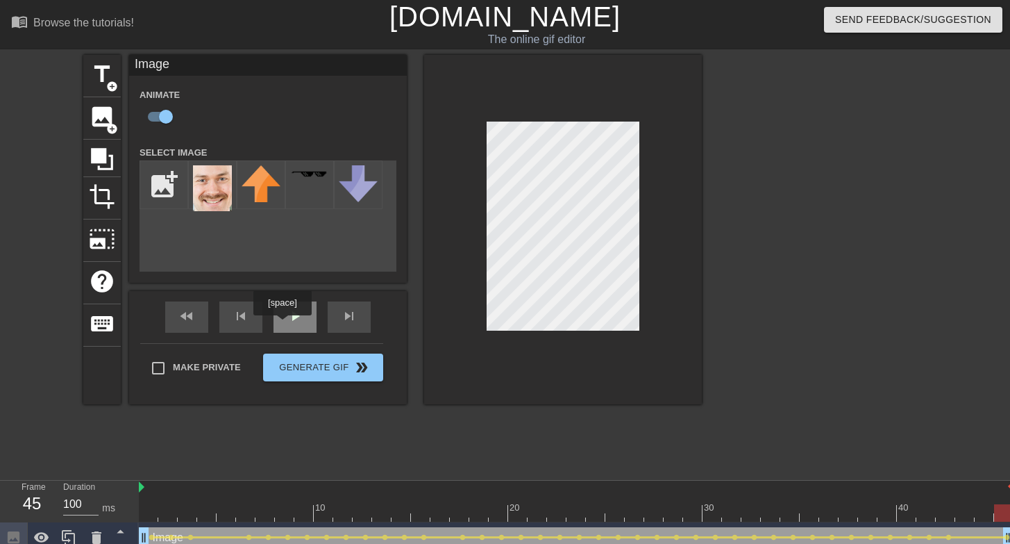
click at [284, 325] on div "play_arrow" at bounding box center [294, 316] width 43 height 31
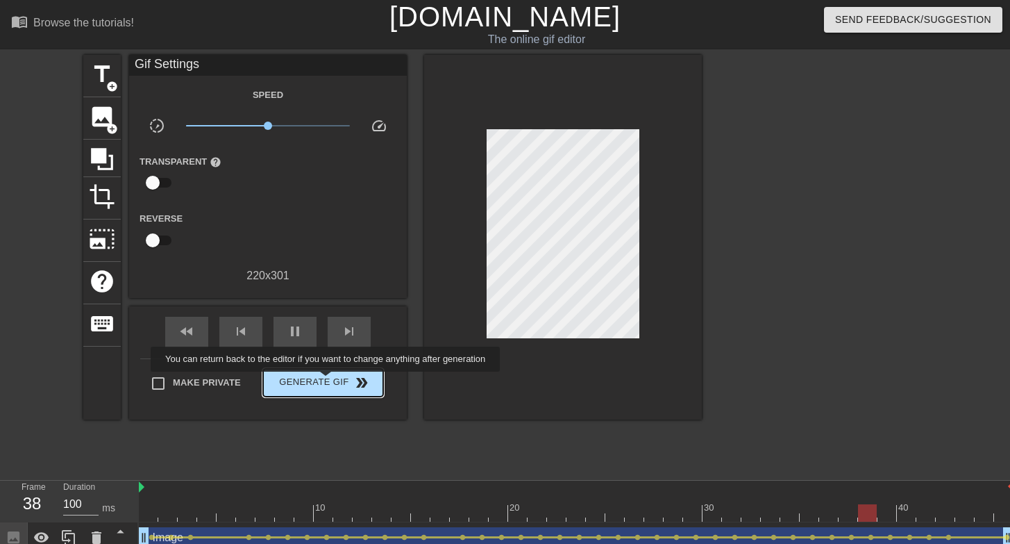
click at [335, 381] on span "Generate Gif double_arrow" at bounding box center [323, 382] width 109 height 17
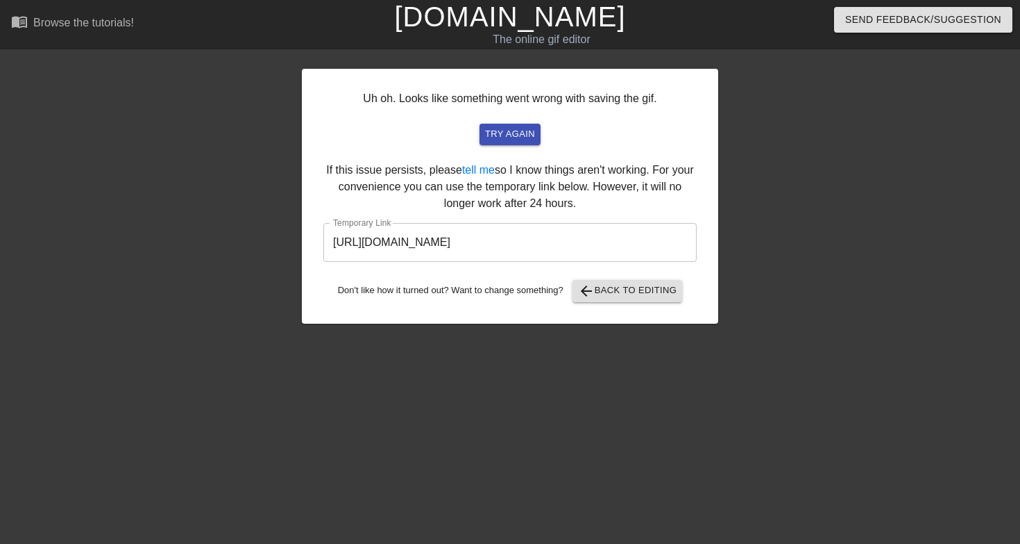
click at [657, 244] on input "[URL][DOMAIN_NAME]" at bounding box center [509, 242] width 373 height 39
